Goal: Information Seeking & Learning: Learn about a topic

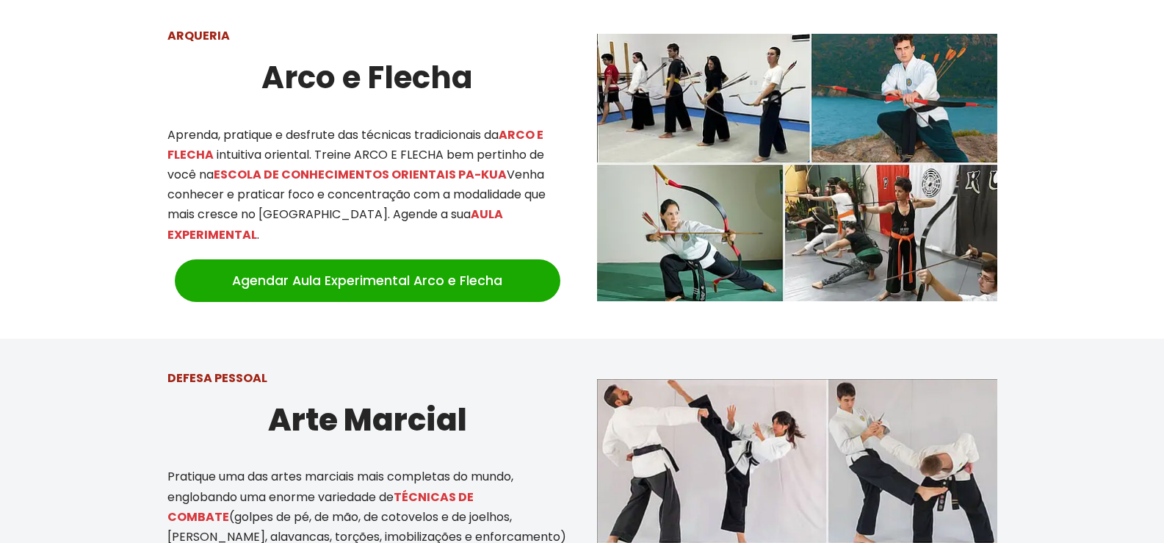
scroll to position [587, 0]
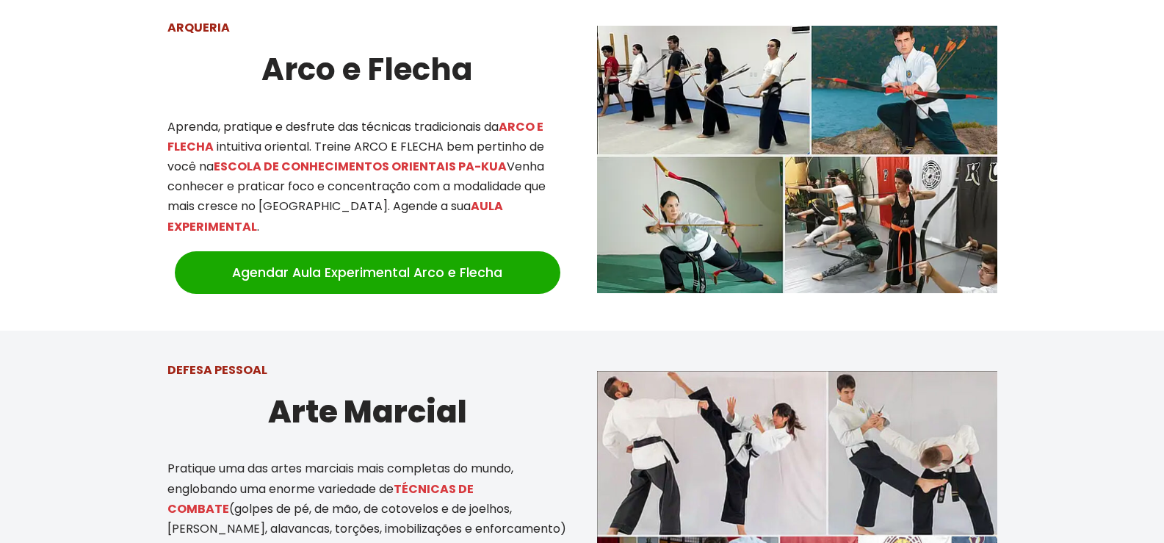
click at [888, 219] on img at bounding box center [797, 159] width 400 height 267
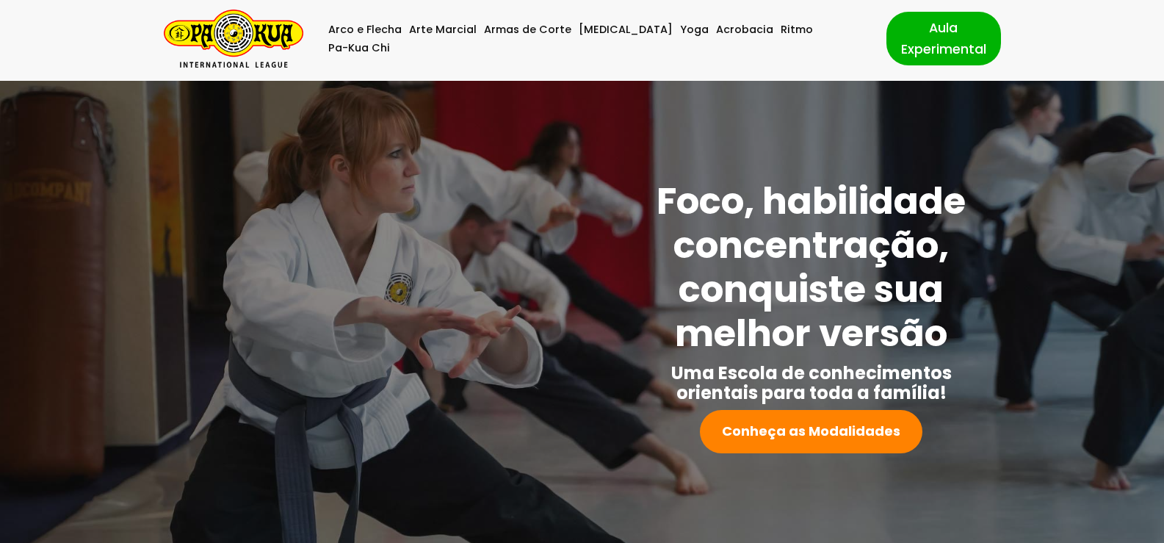
scroll to position [0, 0]
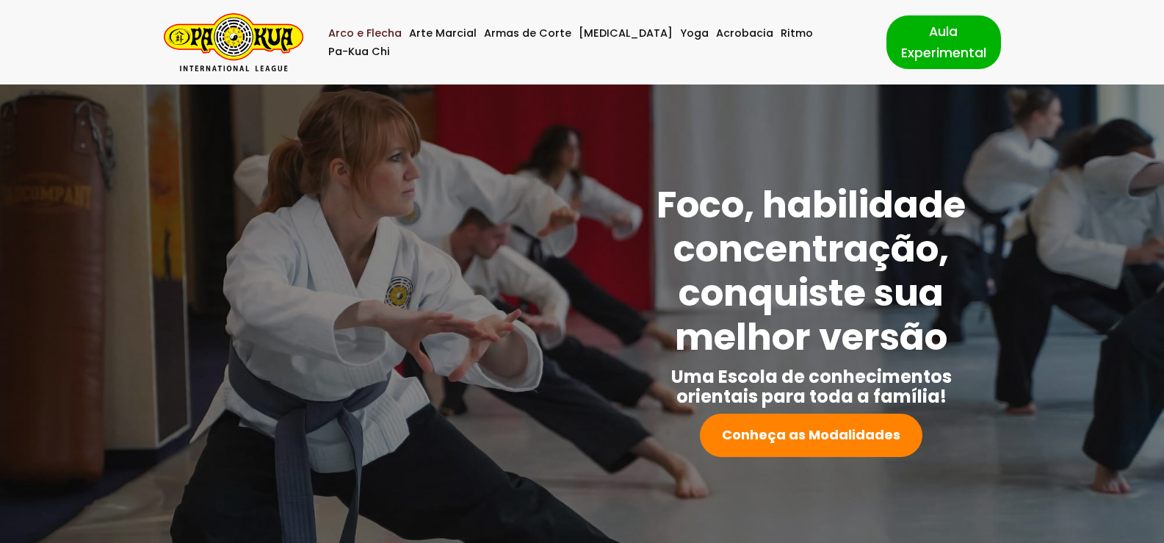
click at [395, 43] on link "Arco e Flecha" at bounding box center [364, 33] width 73 height 18
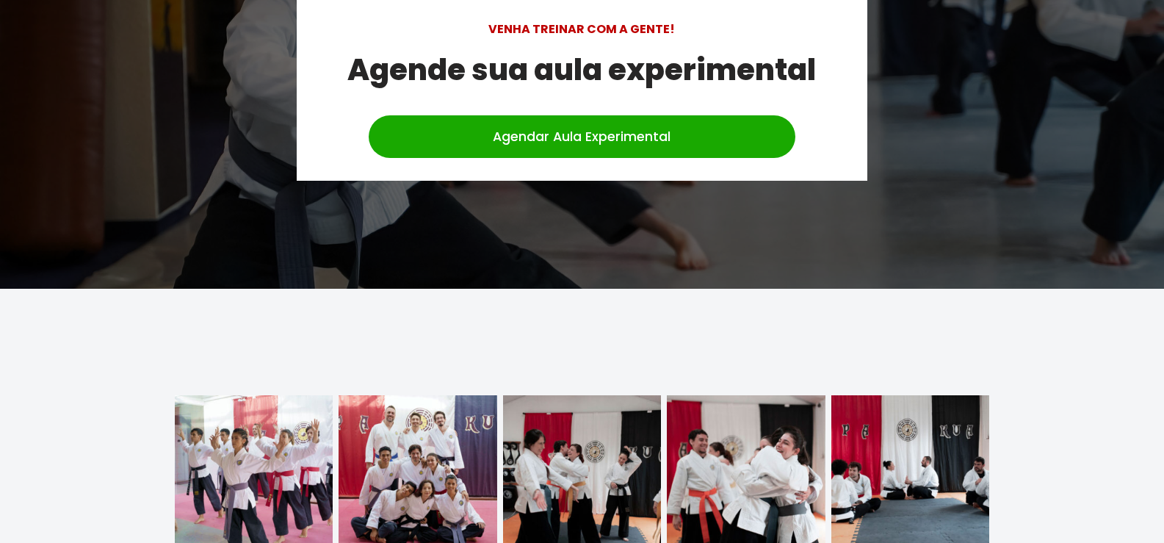
scroll to position [4834, 0]
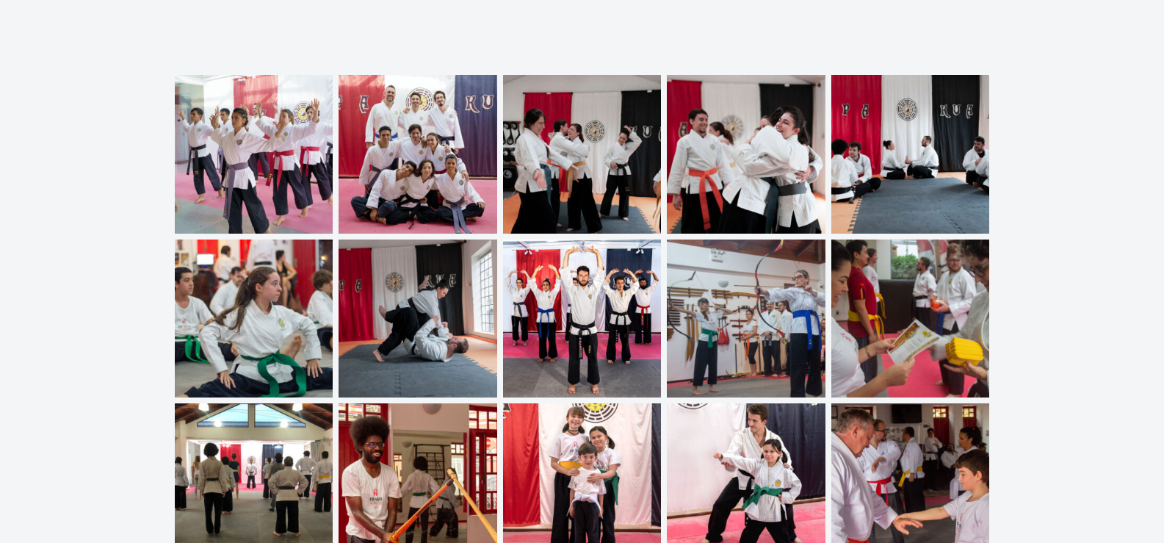
drag, startPoint x: 752, startPoint y: 288, endPoint x: 758, endPoint y: 297, distance: 11.0
click at [753, 289] on img at bounding box center [746, 318] width 159 height 159
click at [753, 292] on img at bounding box center [746, 318] width 159 height 159
click at [596, 93] on img at bounding box center [582, 154] width 159 height 159
click at [958, 155] on img at bounding box center [910, 154] width 159 height 159
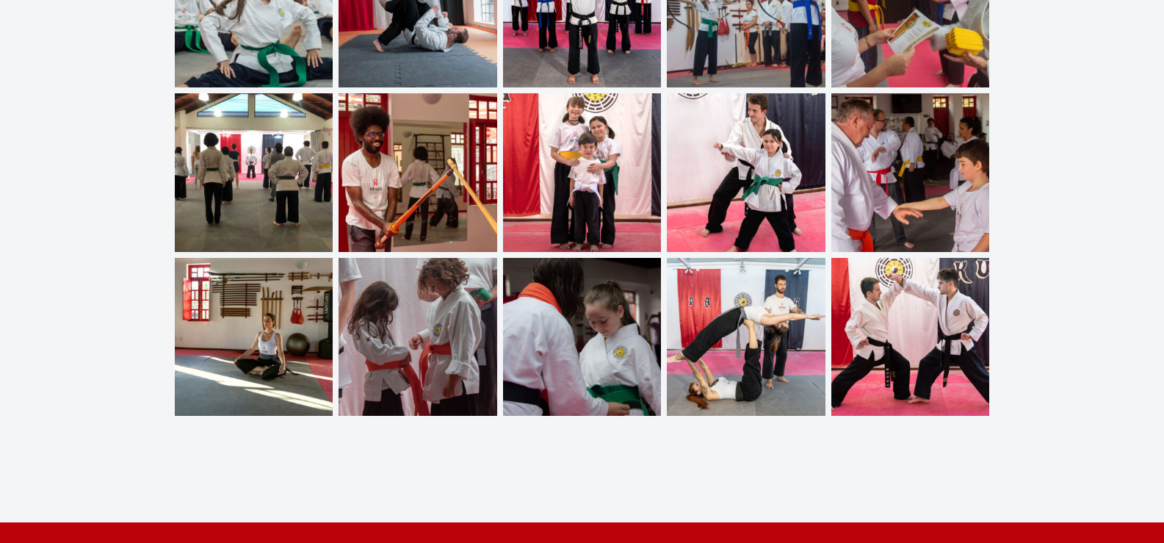
scroll to position [5127, 0]
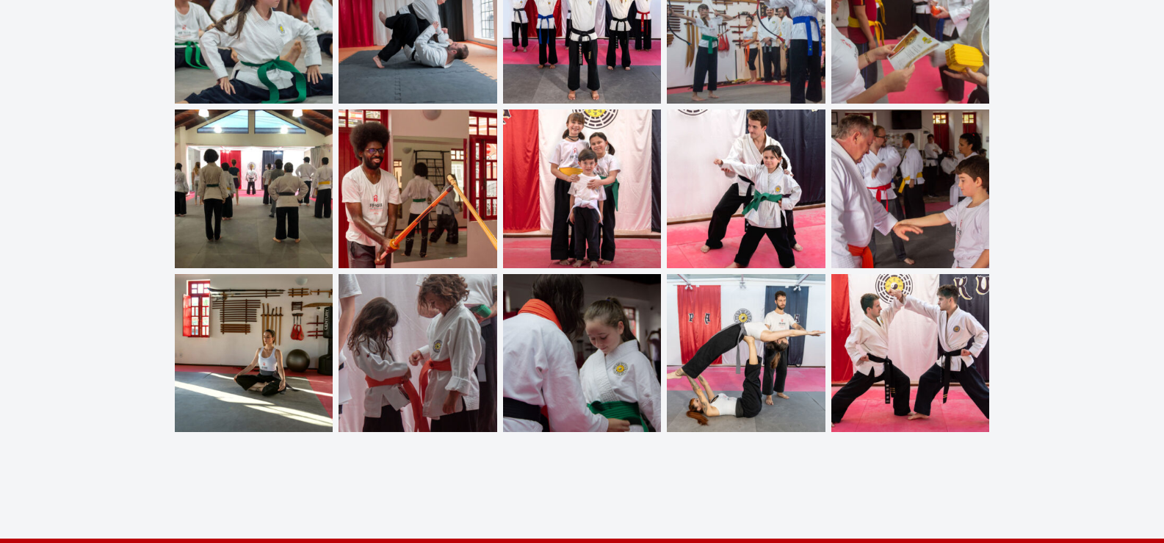
click at [609, 174] on img at bounding box center [582, 188] width 159 height 159
click at [601, 366] on img at bounding box center [582, 353] width 159 height 159
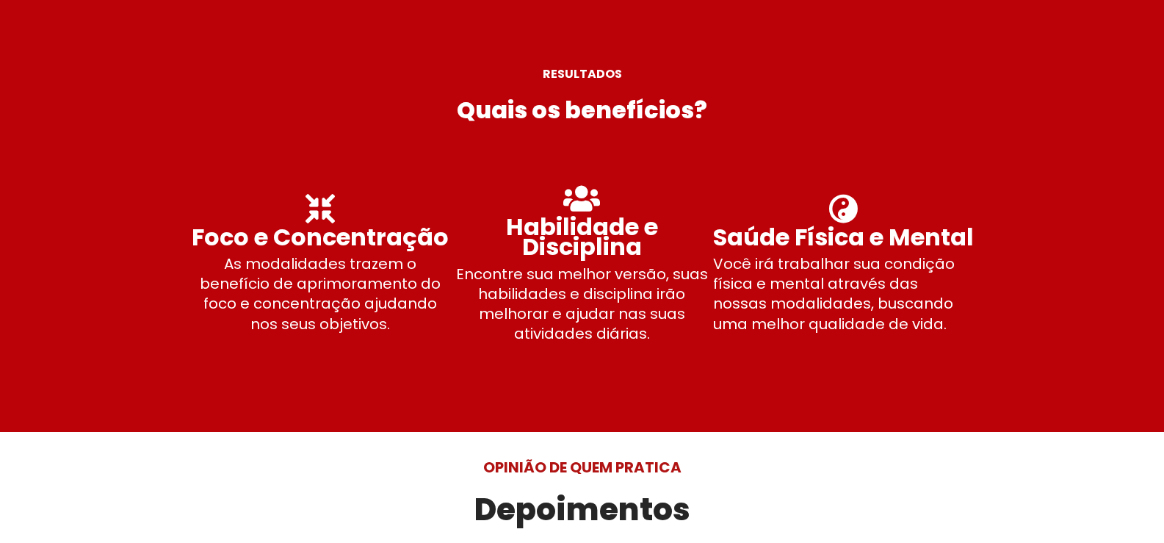
scroll to position [3296, 0]
